Goal: Book appointment/travel/reservation

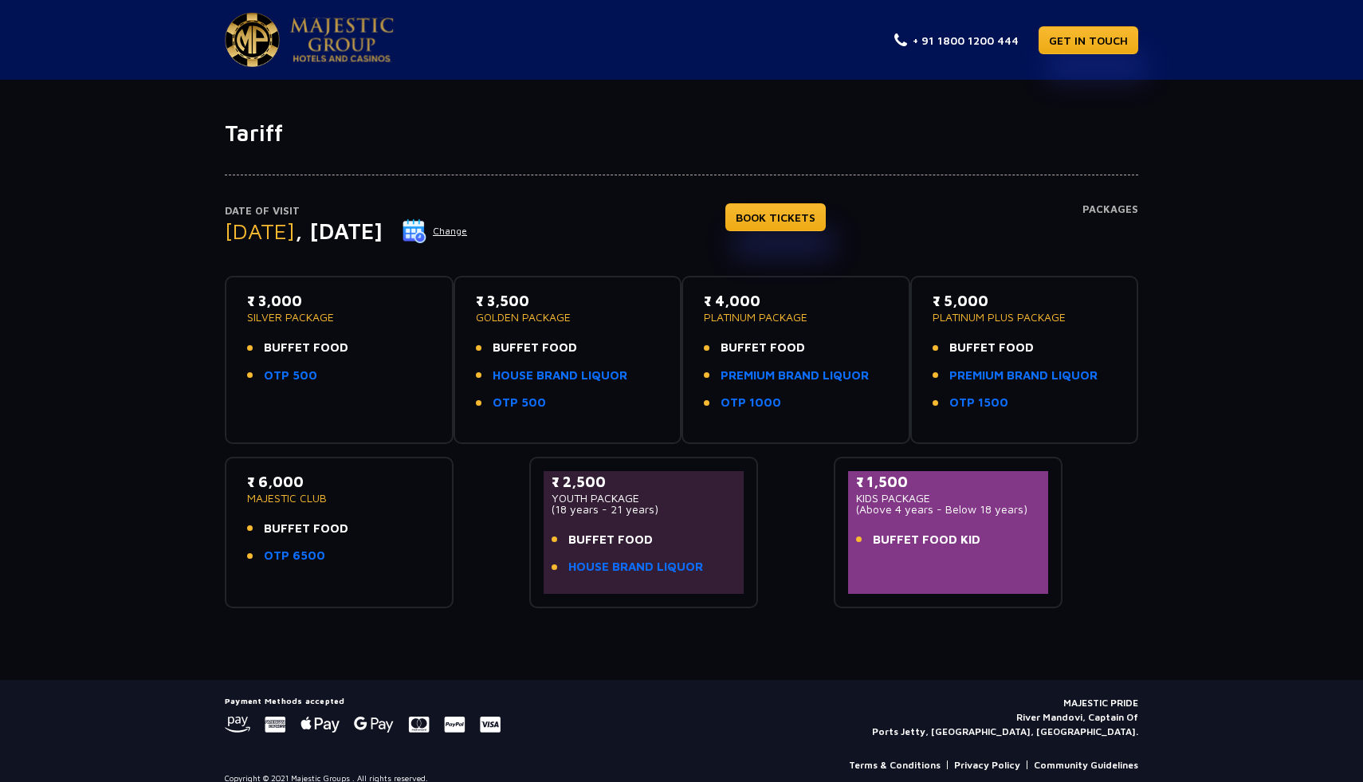
drag, startPoint x: 489, startPoint y: 300, endPoint x: 532, endPoint y: 306, distance: 43.5
click at [532, 306] on p "₹ 3,500" at bounding box center [568, 301] width 184 height 22
click at [600, 257] on div "Date of Visit [DATE] Change BOOK TICKETS Packages" at bounding box center [681, 239] width 913 height 73
click at [501, 303] on p "₹ 3,500" at bounding box center [568, 301] width 184 height 22
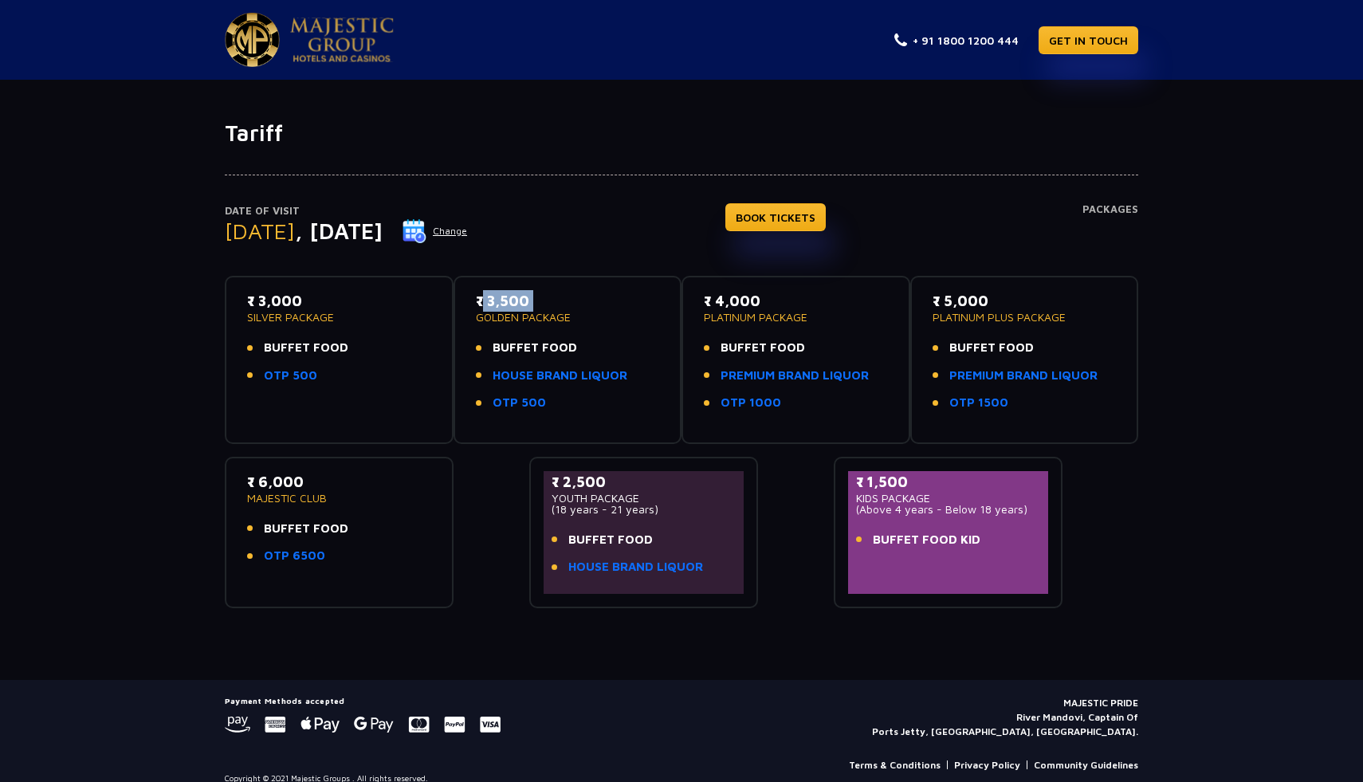
click at [501, 303] on p "₹ 3,500" at bounding box center [568, 301] width 184 height 22
click at [502, 303] on p "₹ 3,500" at bounding box center [568, 301] width 184 height 22
